Goal: Information Seeking & Learning: Learn about a topic

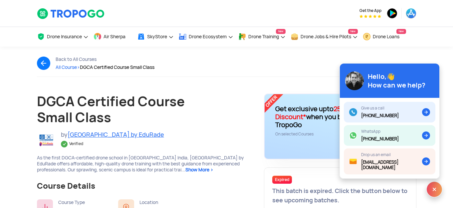
click at [185, 171] on span "Show More >" at bounding box center [199, 170] width 28 height 6
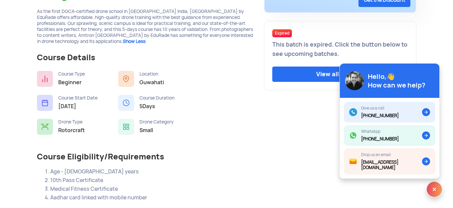
scroll to position [150, 0]
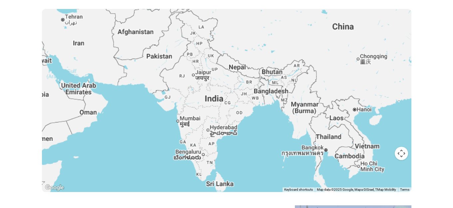
scroll to position [128, 0]
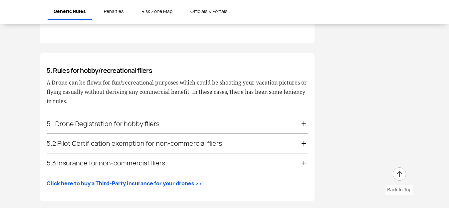
scroll to position [1134, 0]
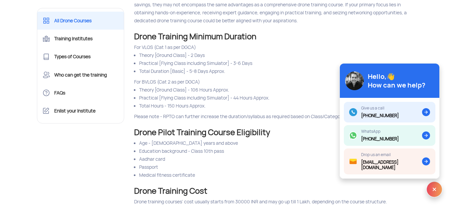
scroll to position [947, 0]
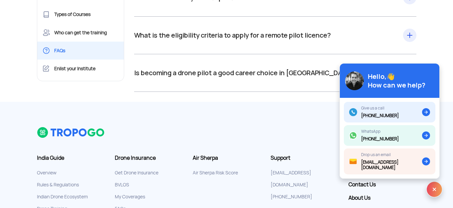
scroll to position [504, 0]
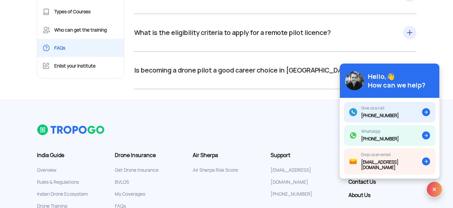
click at [411, 36] on div "What is the eligibility criteria to apply for a remote pilot licence? All the c…" at bounding box center [275, 33] width 282 height 38
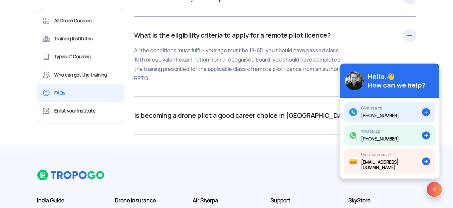
scroll to position [504, 0]
